Goal: Book appointment/travel/reservation

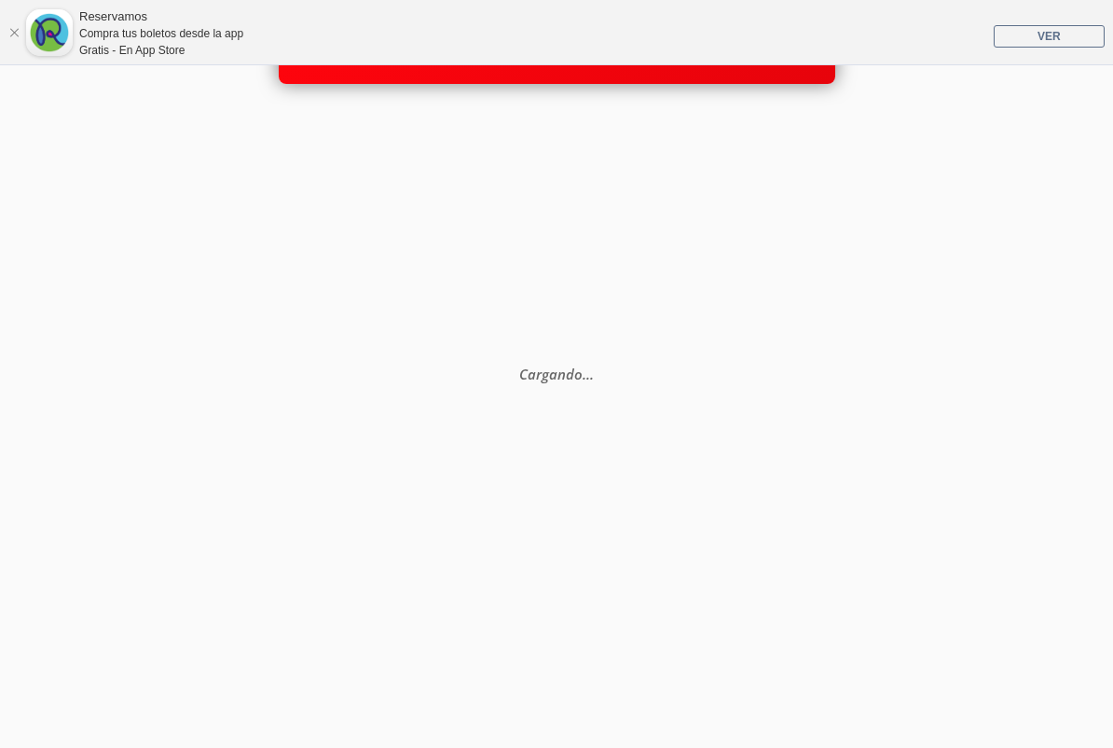
scroll to position [28, 0]
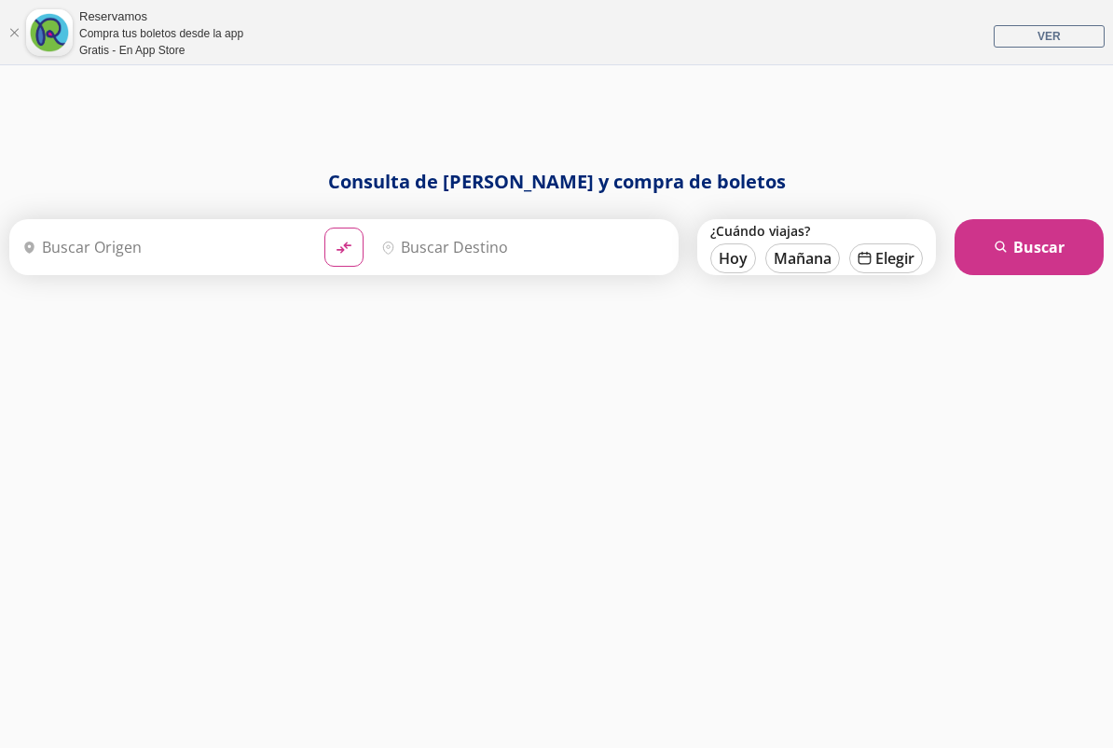
click at [172, 242] on input "Origen" at bounding box center [162, 247] width 295 height 47
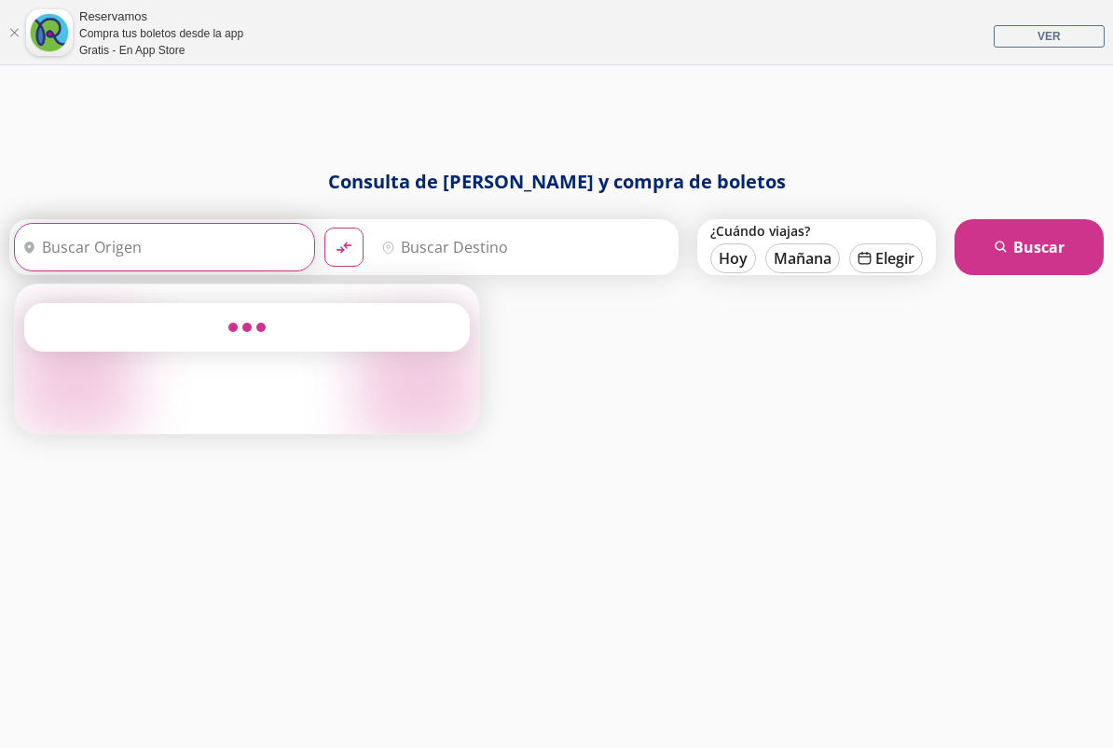
scroll to position [19, 0]
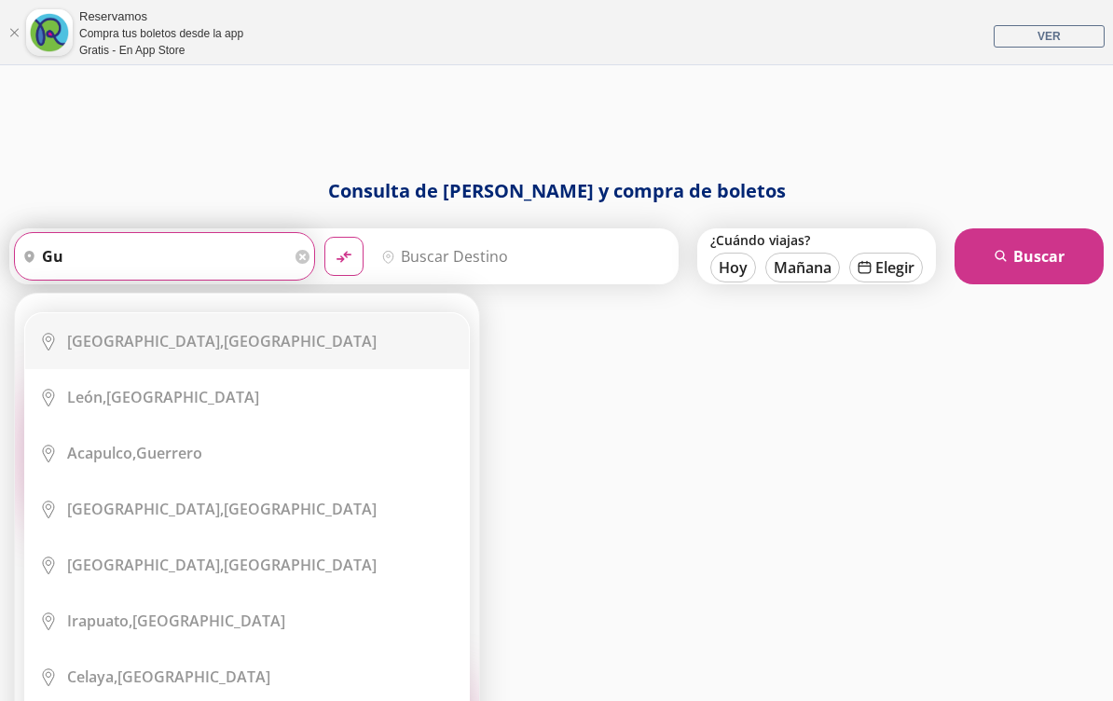
click at [106, 334] on b "[GEOGRAPHIC_DATA]," at bounding box center [145, 341] width 157 height 21
type input "[GEOGRAPHIC_DATA], [GEOGRAPHIC_DATA]"
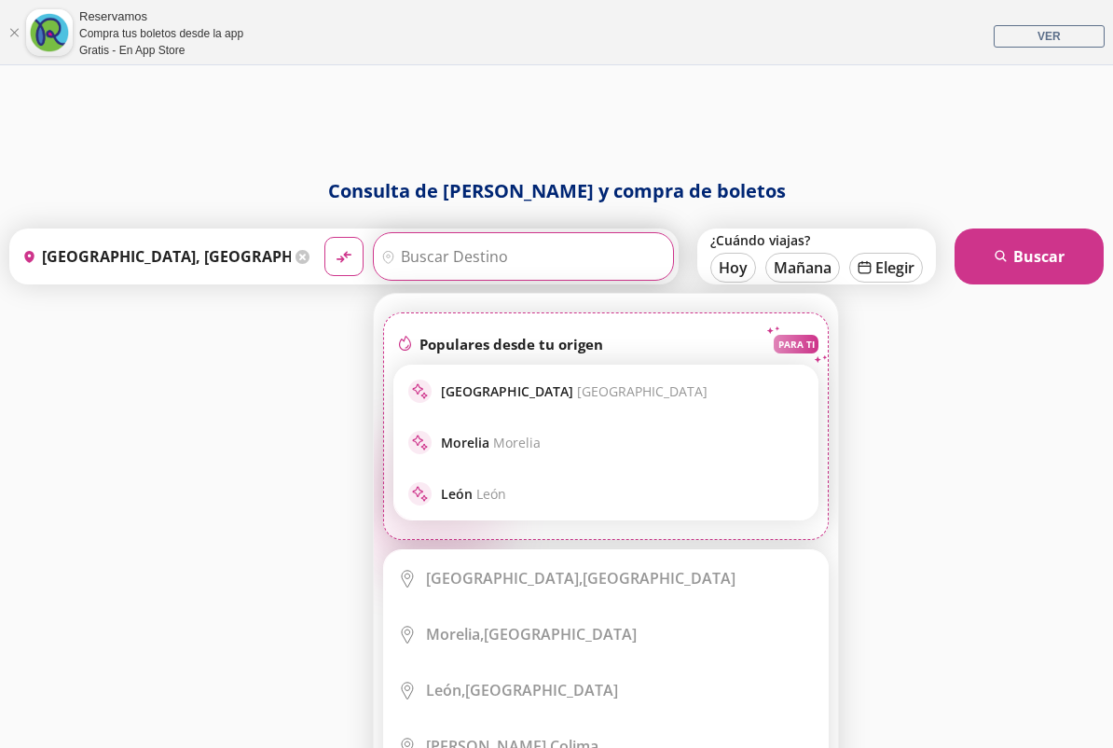
click at [445, 254] on input "Destino" at bounding box center [521, 256] width 295 height 47
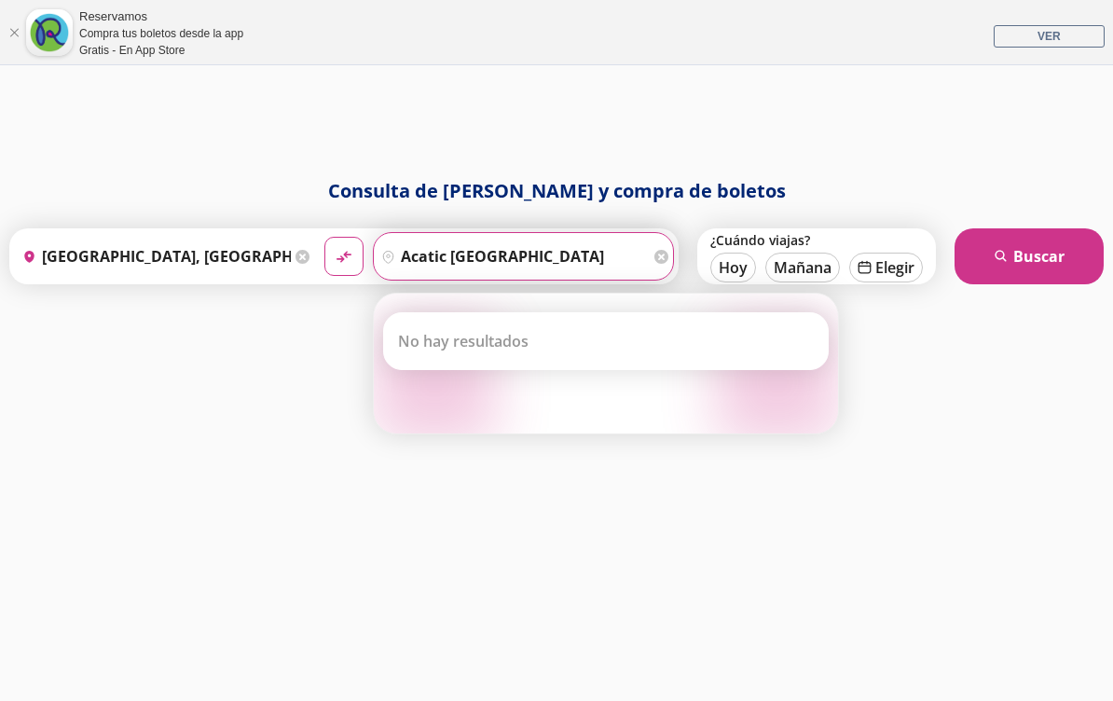
type input "acatic [GEOGRAPHIC_DATA]"
click at [866, 339] on div "Consulta de [PERSON_NAME] y compra de boletos Origen heroicons:map-pin-20-solid…" at bounding box center [556, 443] width 1113 height 533
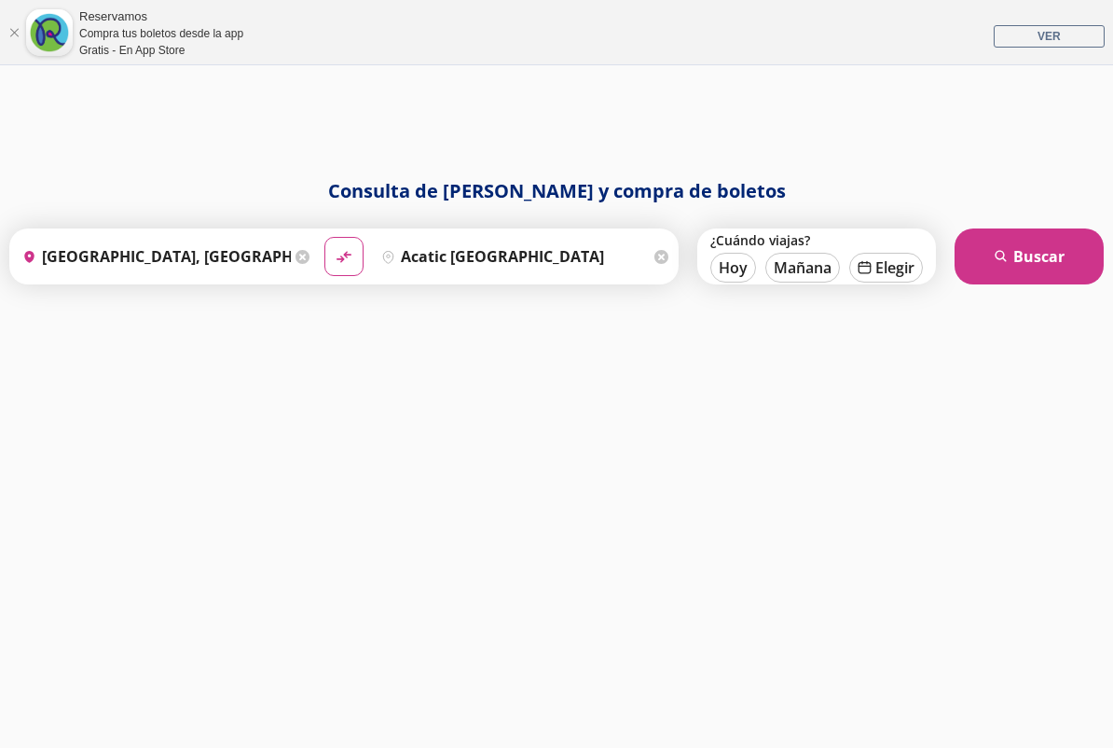
click at [589, 257] on input "acatic [GEOGRAPHIC_DATA]" at bounding box center [512, 256] width 276 height 47
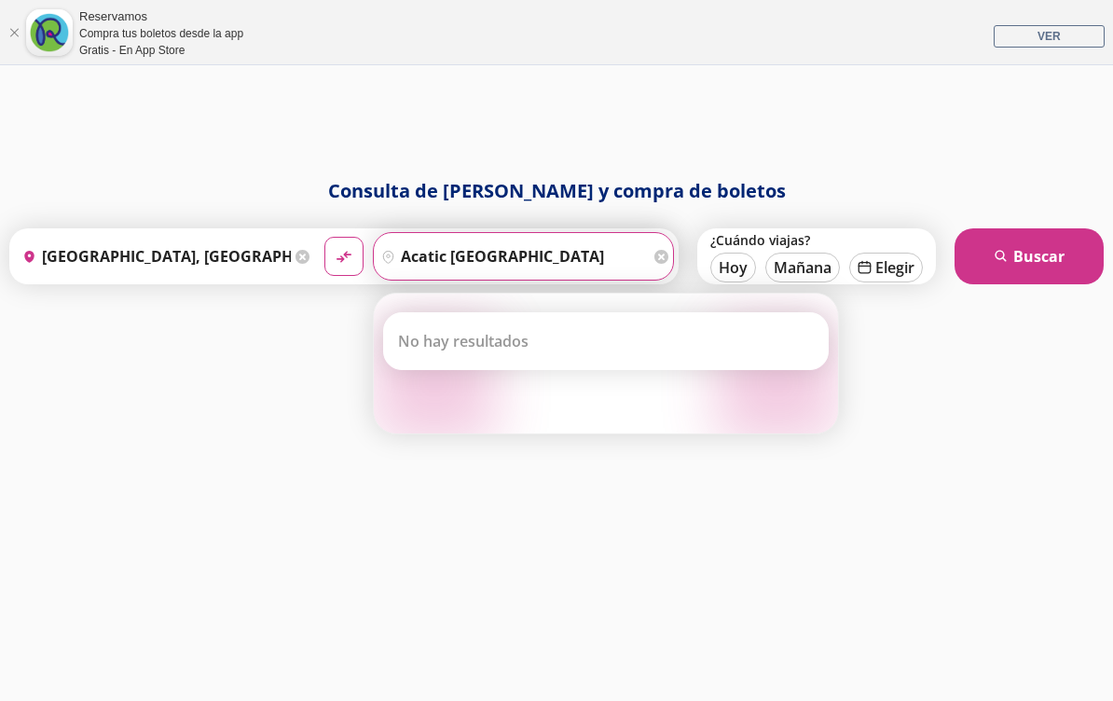
click at [859, 304] on div "Consulta de [PERSON_NAME] y compra de boletos Origen heroicons:map-pin-20-solid…" at bounding box center [556, 443] width 1113 height 533
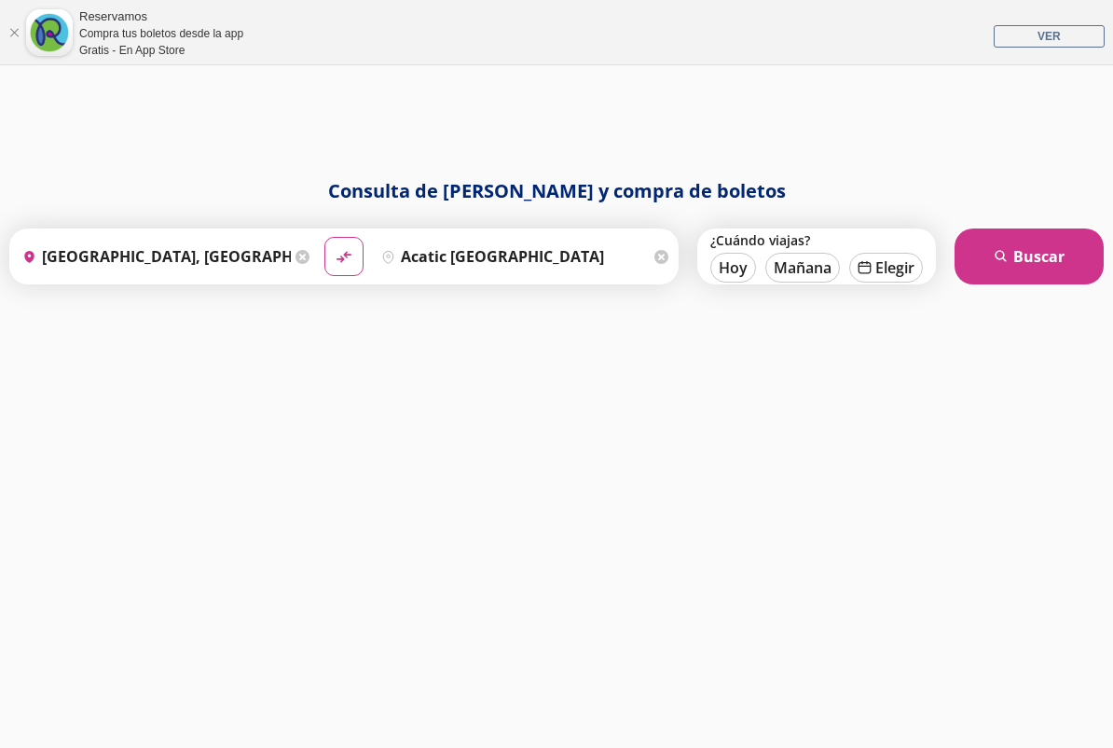
click at [886, 279] on button "calendar [GEOGRAPHIC_DATA]" at bounding box center [887, 268] width 74 height 30
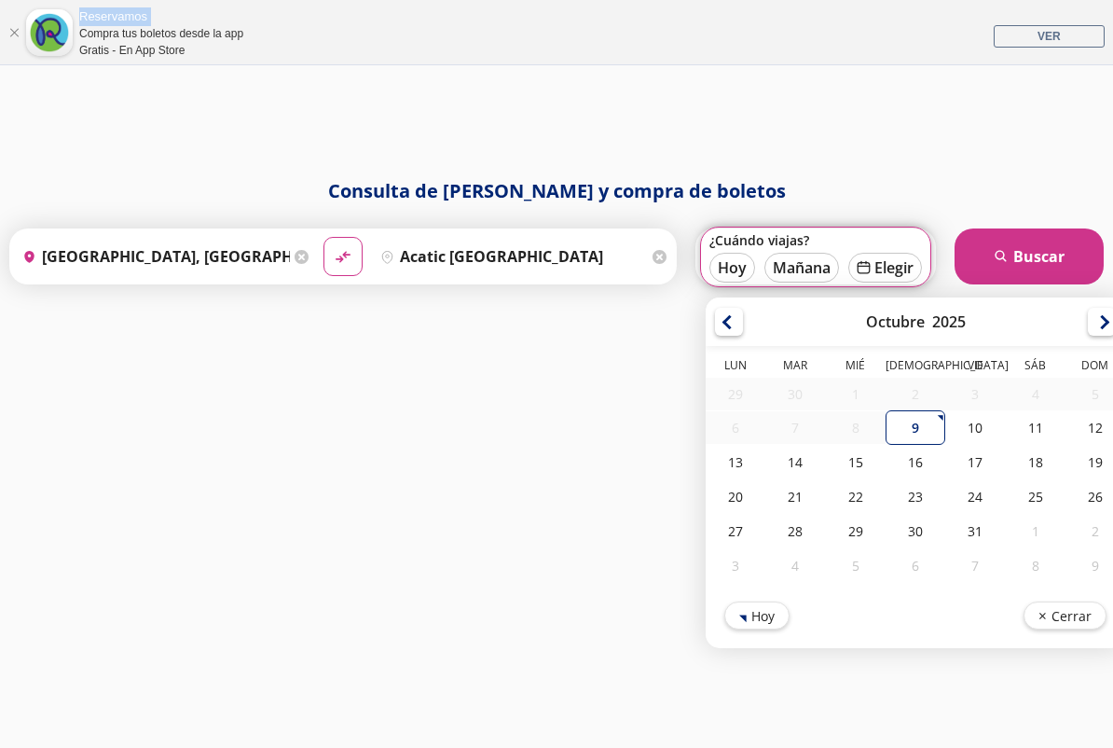
click at [1035, 425] on div "11" at bounding box center [1035, 427] width 60 height 35
type input "[DATE]"
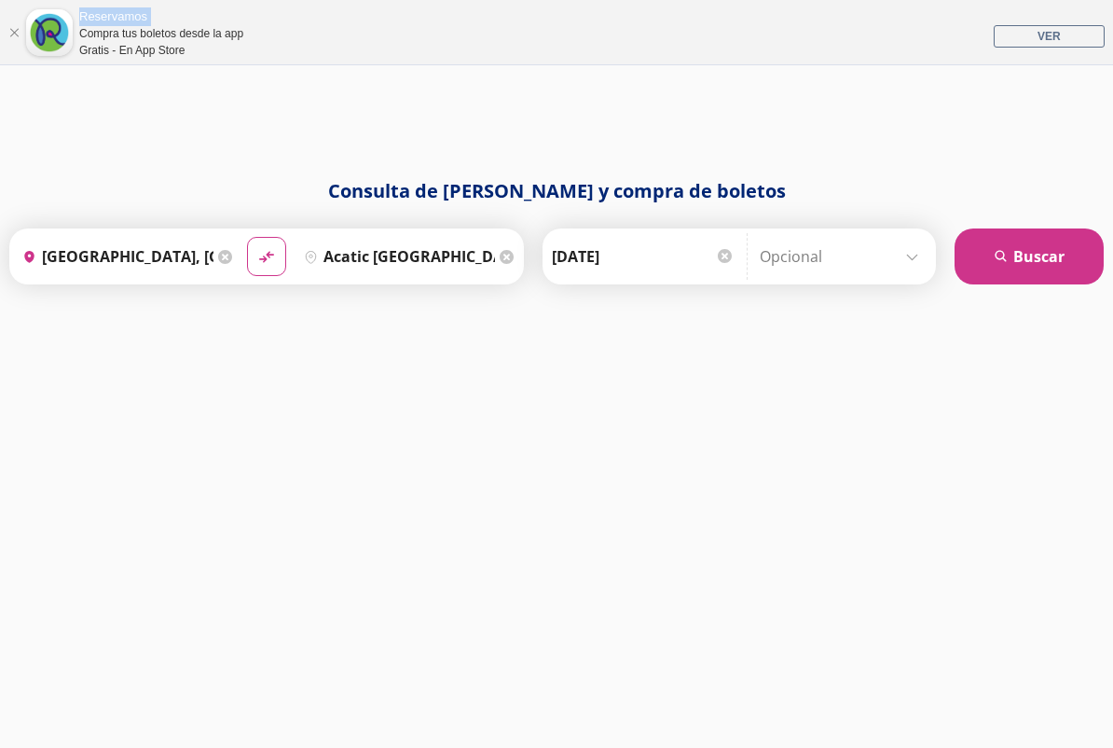
click at [1034, 281] on button "search [GEOGRAPHIC_DATA]" at bounding box center [1029, 256] width 149 height 56
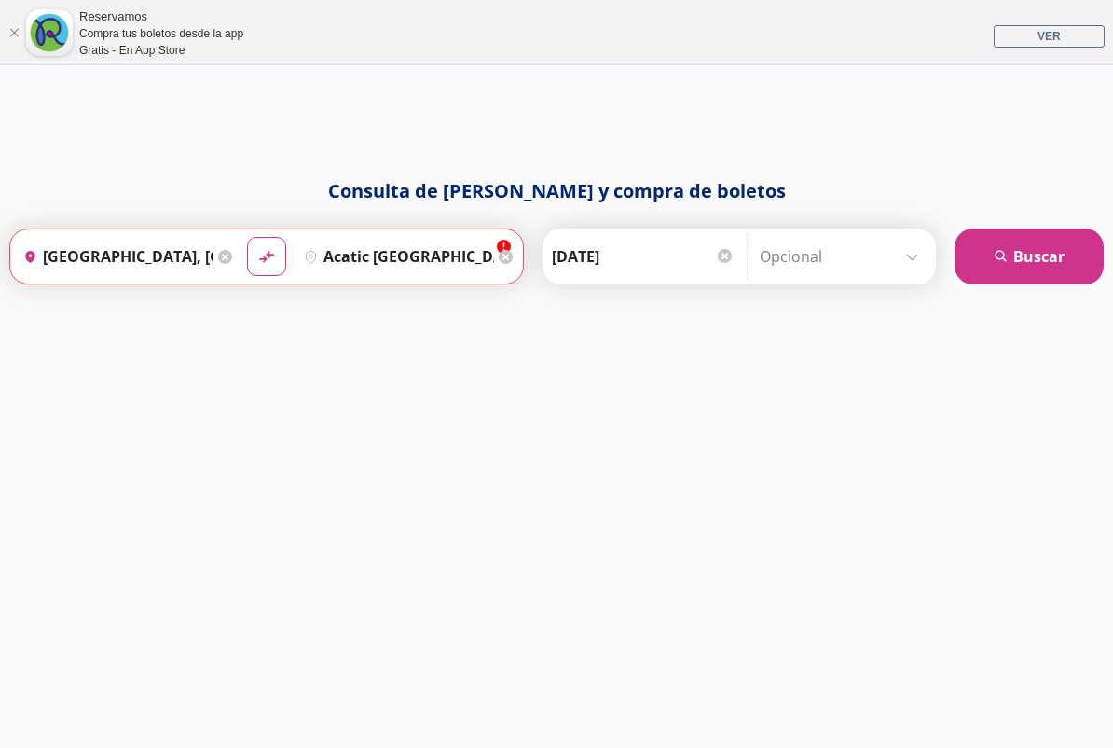
click at [494, 276] on input "acatic [GEOGRAPHIC_DATA]" at bounding box center [396, 256] width 198 height 47
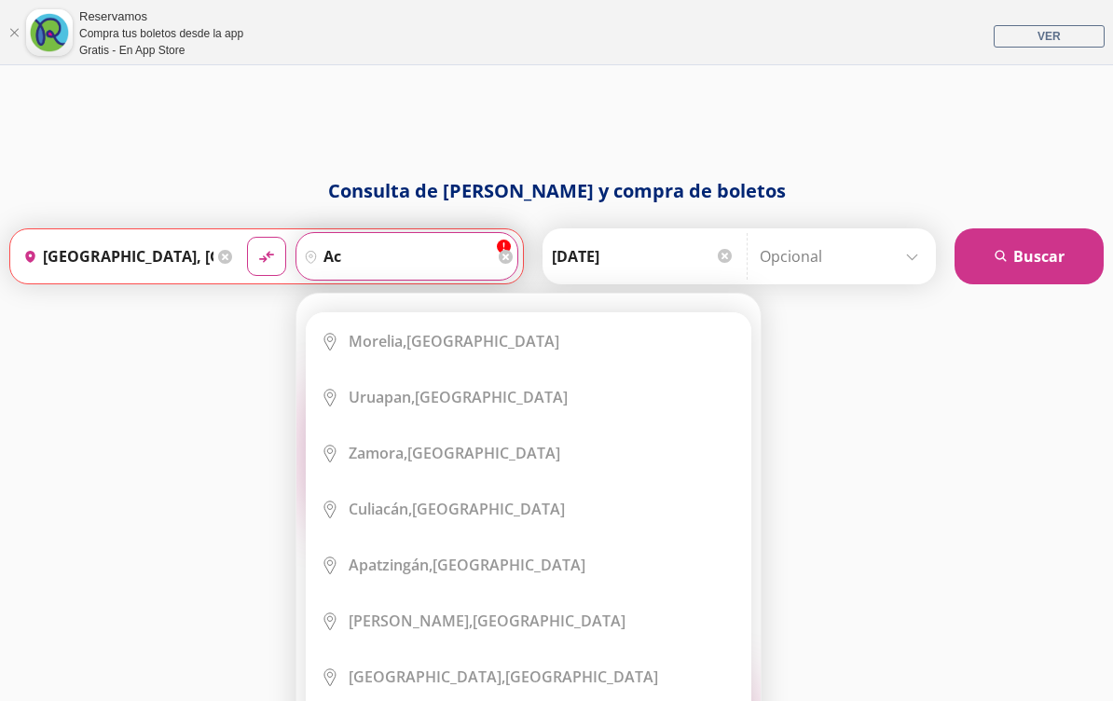
type input "a"
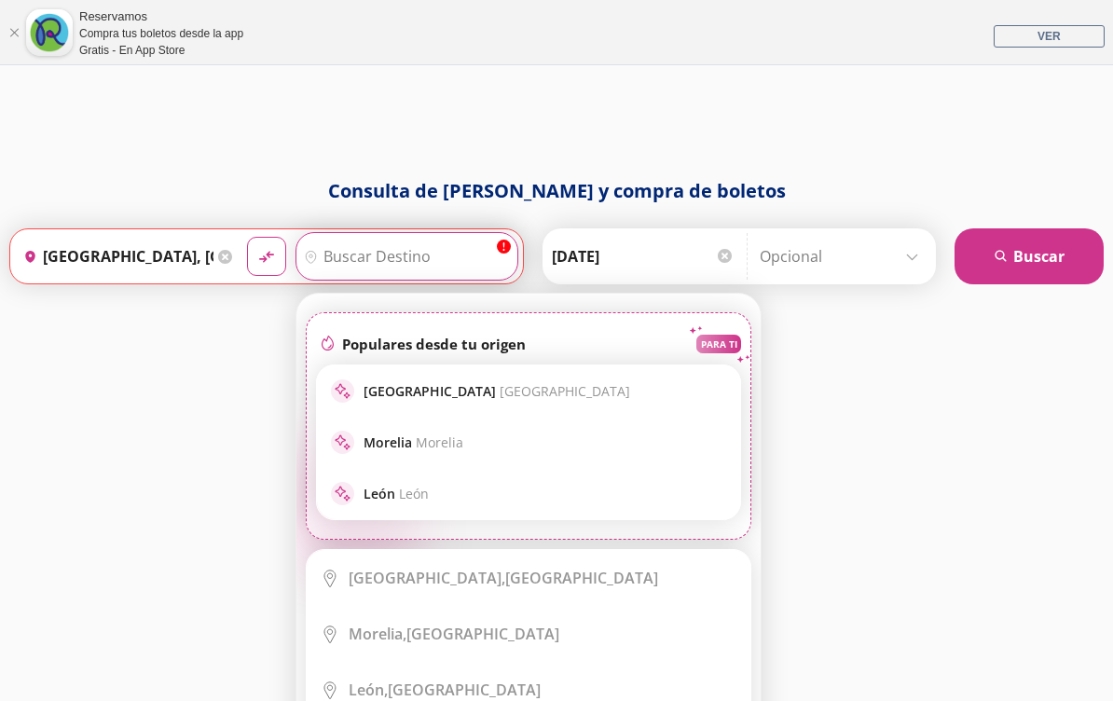
click at [270, 331] on div "Consulta de [PERSON_NAME] y compra de boletos Origen heroicons:map-pin-20-solid…" at bounding box center [556, 443] width 1113 height 533
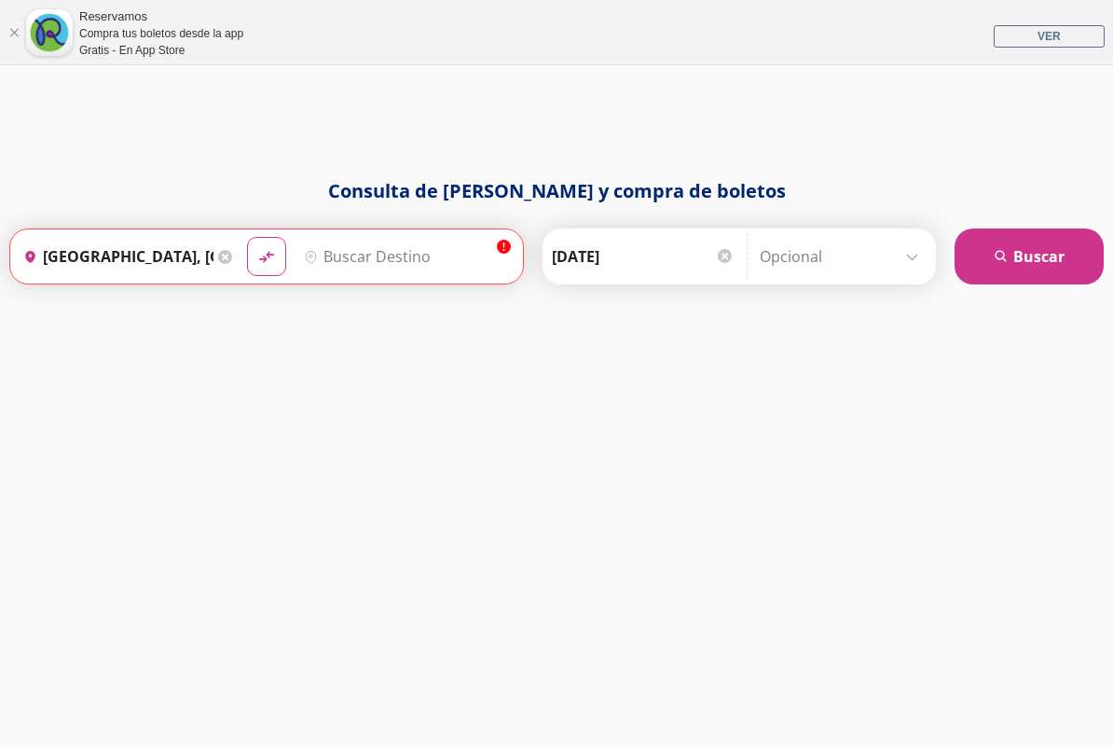
click at [15, 34] on link "Cerrar" at bounding box center [13, 32] width 11 height 11
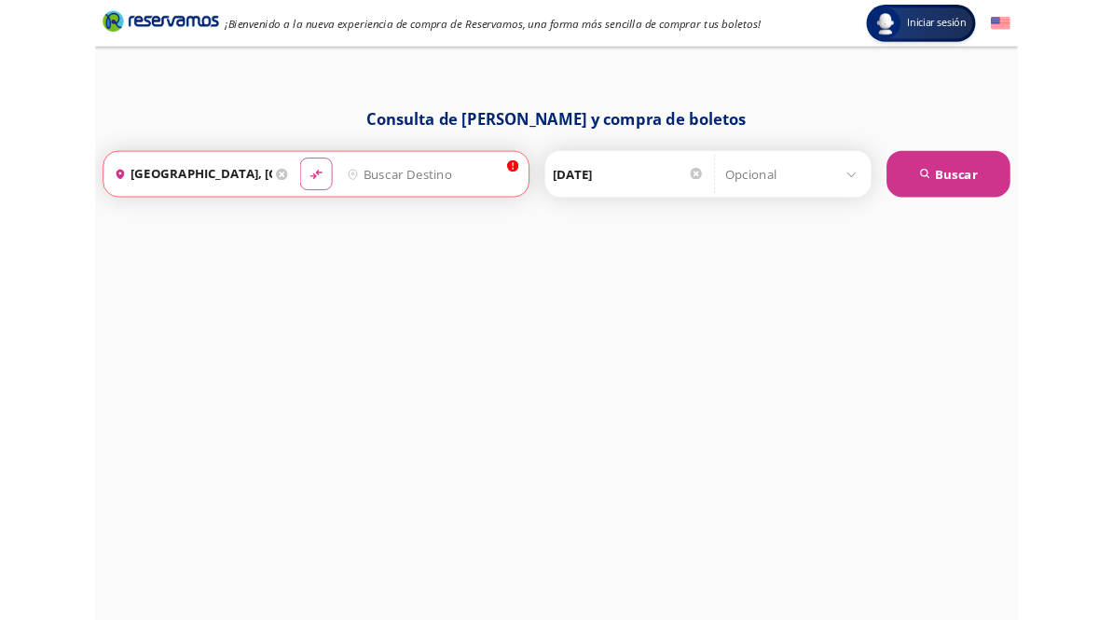
scroll to position [0, 0]
